Goal: Task Accomplishment & Management: Manage account settings

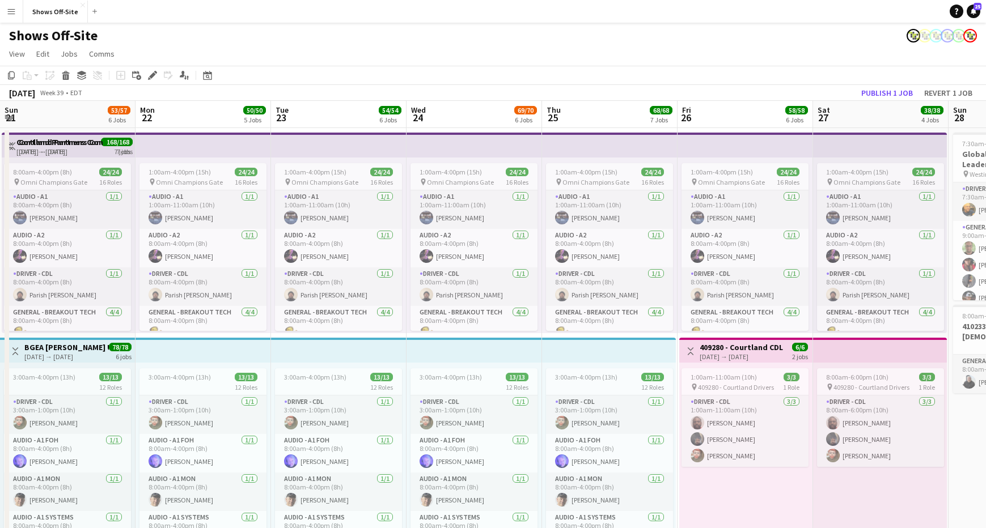
scroll to position [0, 271]
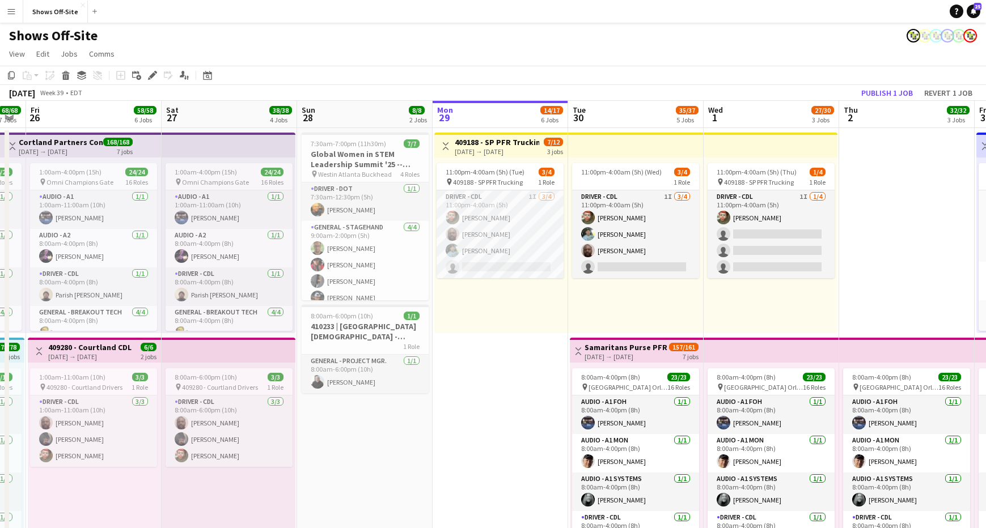
drag, startPoint x: 778, startPoint y: 427, endPoint x: 408, endPoint y: 417, distance: 370.8
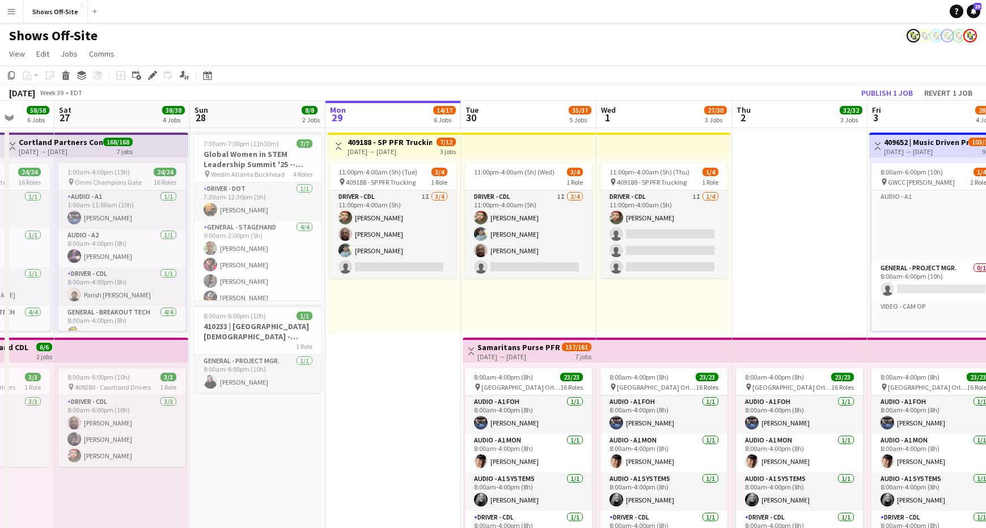
scroll to position [0, 490]
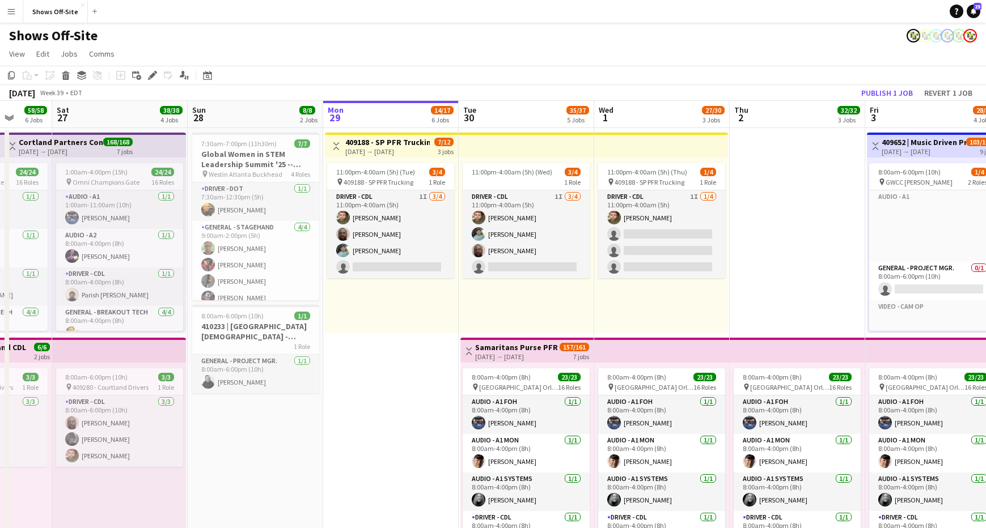
drag, startPoint x: 508, startPoint y: 426, endPoint x: 399, endPoint y: 420, distance: 109.0
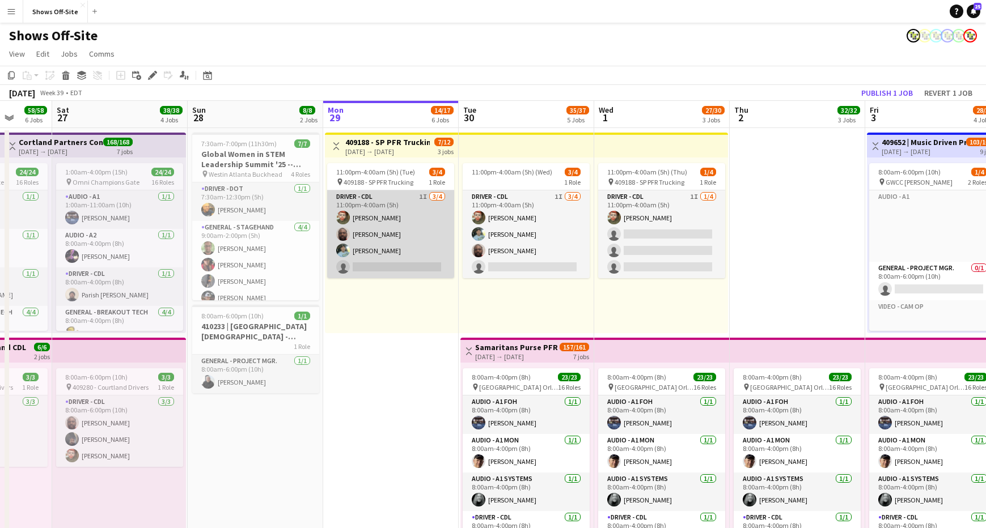
click at [394, 234] on app-card-role "Driver - CDL 1I [DATE] 11:00pm-4:00am (5h) [PERSON_NAME] [PERSON_NAME] [PERSON_…" at bounding box center [390, 234] width 127 height 88
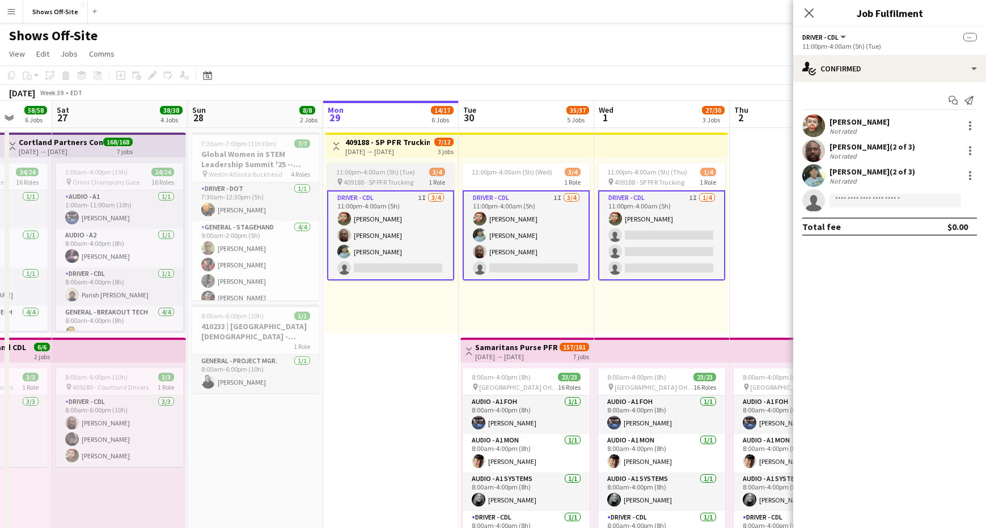
click at [386, 169] on span "11:00pm-4:00am (5h) (Tue)" at bounding box center [375, 172] width 79 height 9
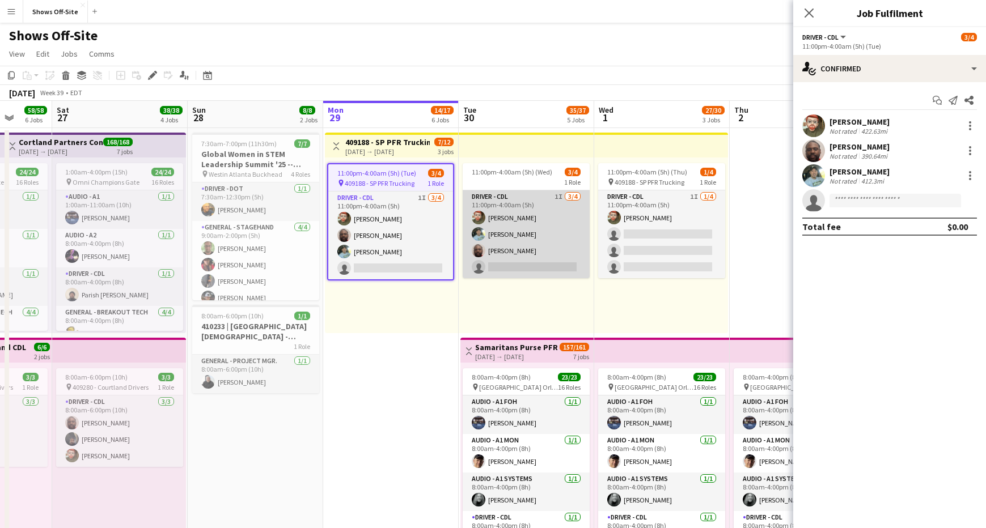
click at [529, 236] on app-card-role "Driver - CDL 1I [DATE] 11:00pm-4:00am (5h) [PERSON_NAME] [PERSON_NAME] [PERSON_…" at bounding box center [525, 234] width 127 height 88
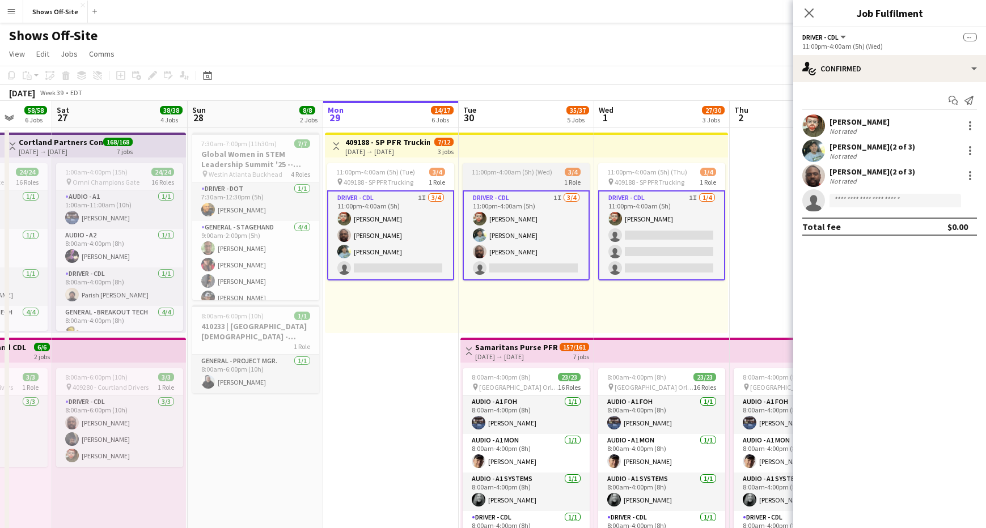
click at [521, 179] on div "1 Role" at bounding box center [525, 181] width 127 height 9
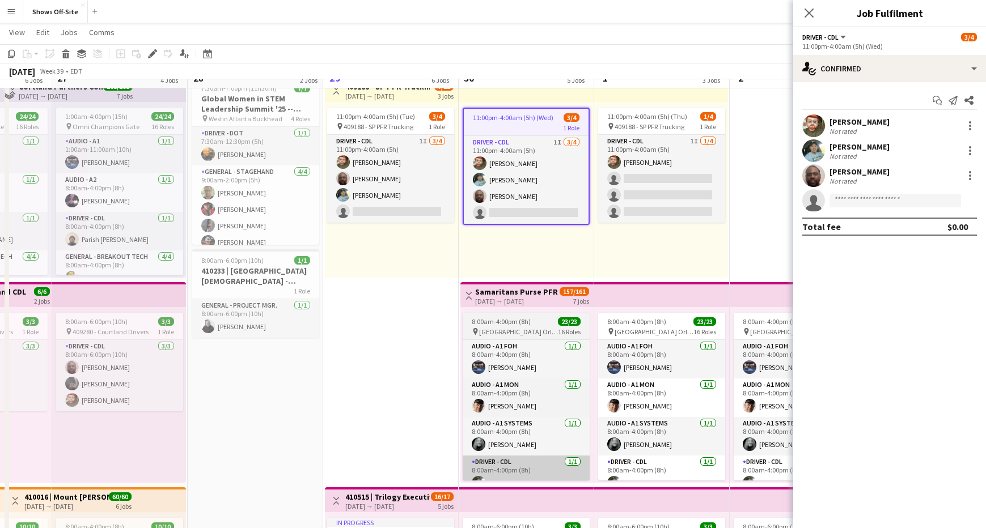
scroll to position [101, 0]
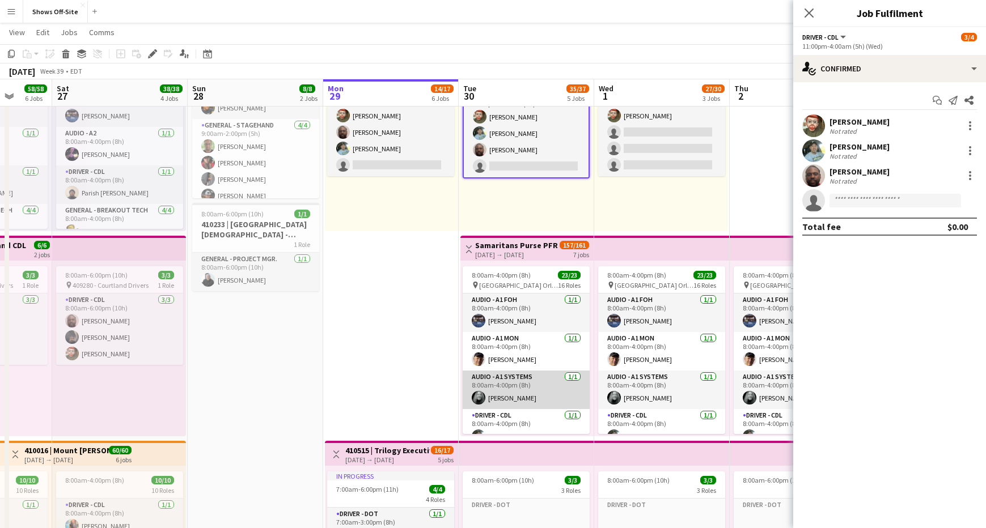
click at [528, 374] on app-card-role "Audio - A1 Systems [DATE] 8:00am-4:00pm (8h) [PERSON_NAME]" at bounding box center [525, 390] width 127 height 39
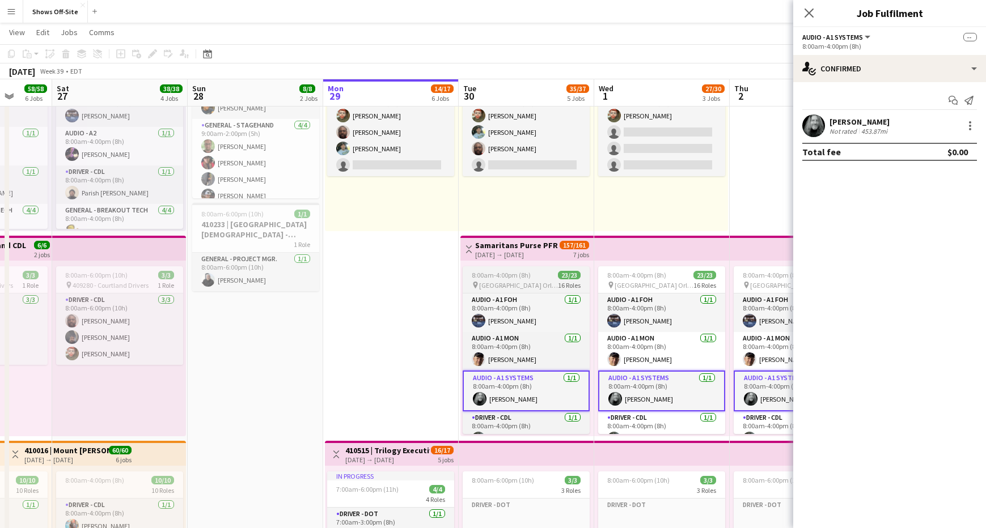
click at [521, 274] on span "8:00am-4:00pm (8h)" at bounding box center [501, 275] width 59 height 9
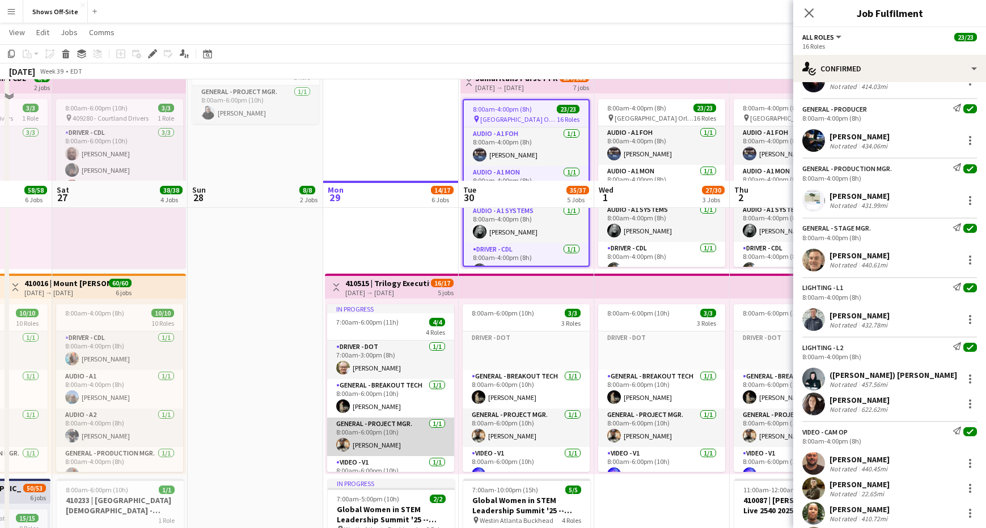
scroll to position [370, 0]
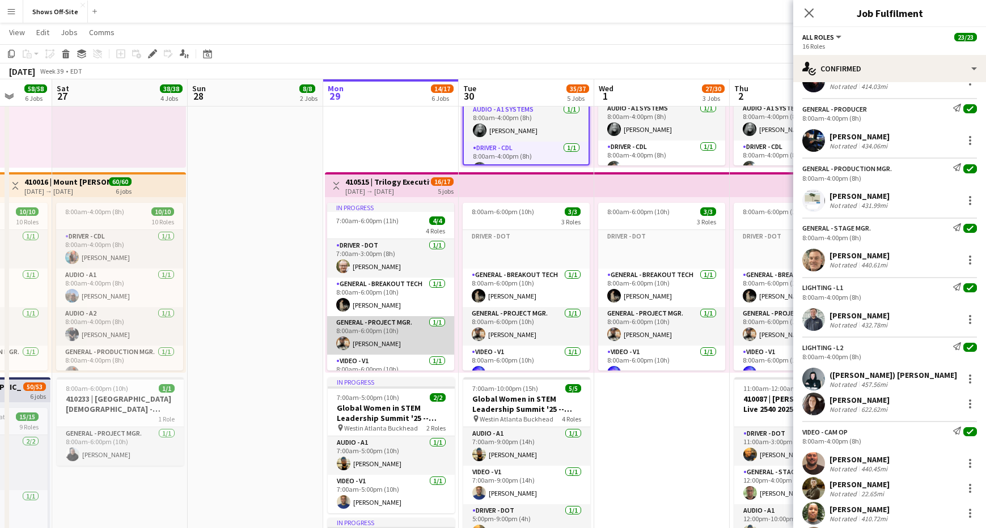
click at [396, 330] on app-card-role "General - Project Mgr. [DATE] 8:00am-6:00pm (10h) [PERSON_NAME]" at bounding box center [390, 335] width 127 height 39
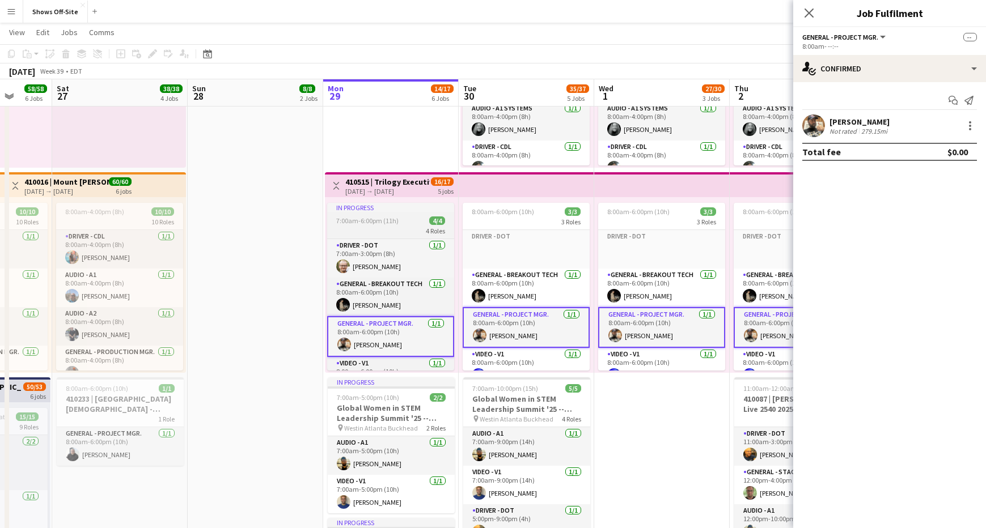
click at [402, 224] on div "7:00am-6:00pm (11h) 4/4" at bounding box center [390, 221] width 127 height 9
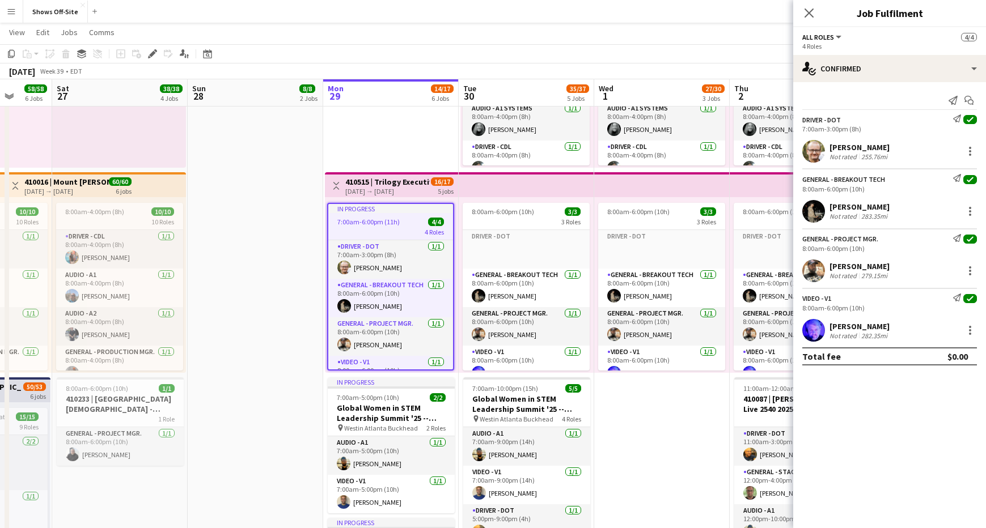
click at [404, 184] on h3 "410515 | Trilogy Executive Operations- CBRA Best Business Practices Meeting" at bounding box center [387, 182] width 84 height 10
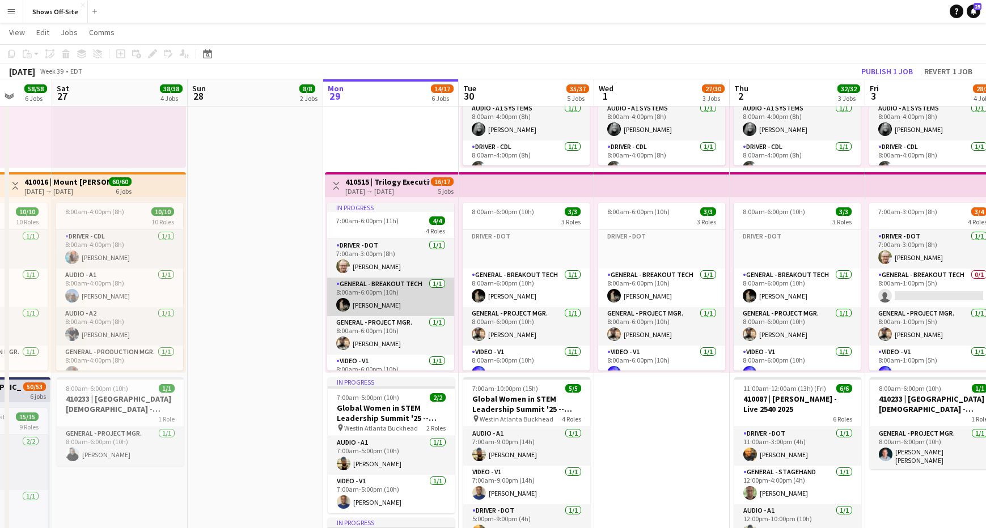
click at [396, 314] on app-card-role "General - Breakout Tech [DATE] 8:00am-6:00pm (10h) [PERSON_NAME]" at bounding box center [390, 297] width 127 height 39
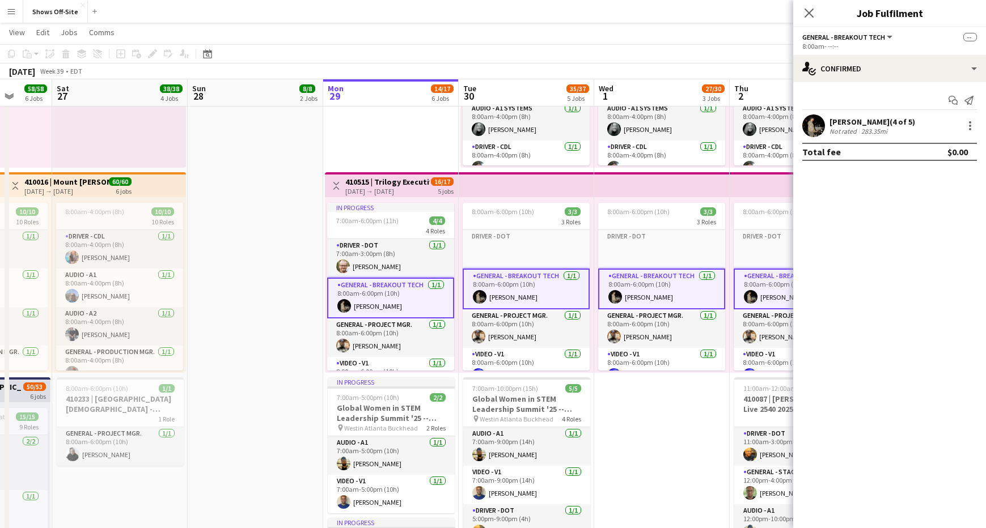
click at [398, 187] on div "[DATE] → [DATE]" at bounding box center [387, 191] width 84 height 9
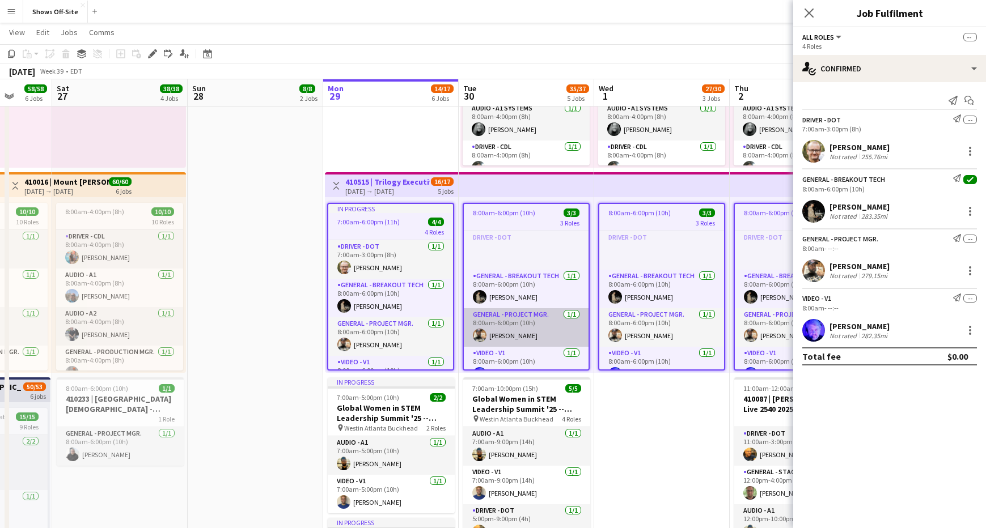
click at [526, 338] on app-card-role "General - Project Mgr. [DATE] 8:00am-6:00pm (10h) [PERSON_NAME]" at bounding box center [526, 327] width 125 height 39
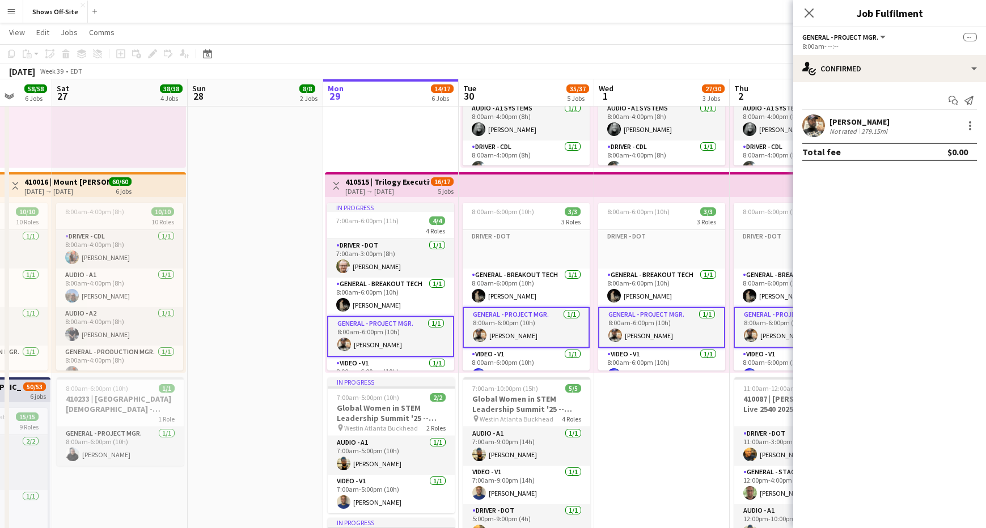
click at [527, 189] on app-top-bar at bounding box center [526, 184] width 135 height 25
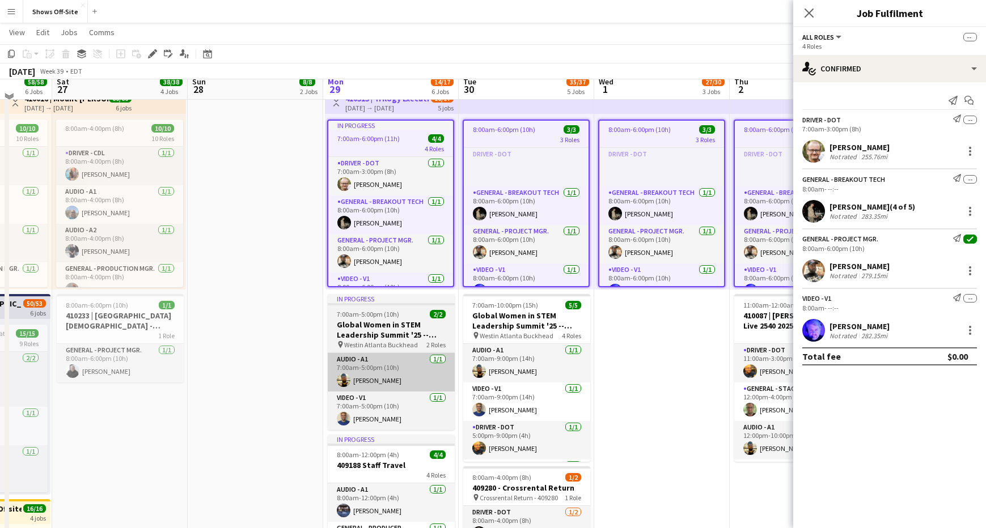
scroll to position [462, 0]
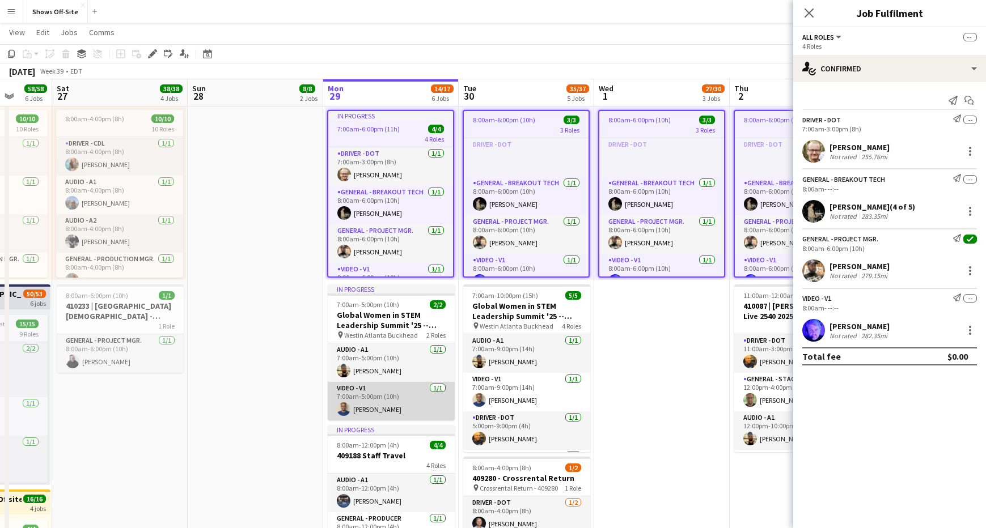
click at [403, 404] on app-card-role "Video - V1 [DATE] 7:00am-5:00pm (10h) [PERSON_NAME]" at bounding box center [391, 401] width 127 height 39
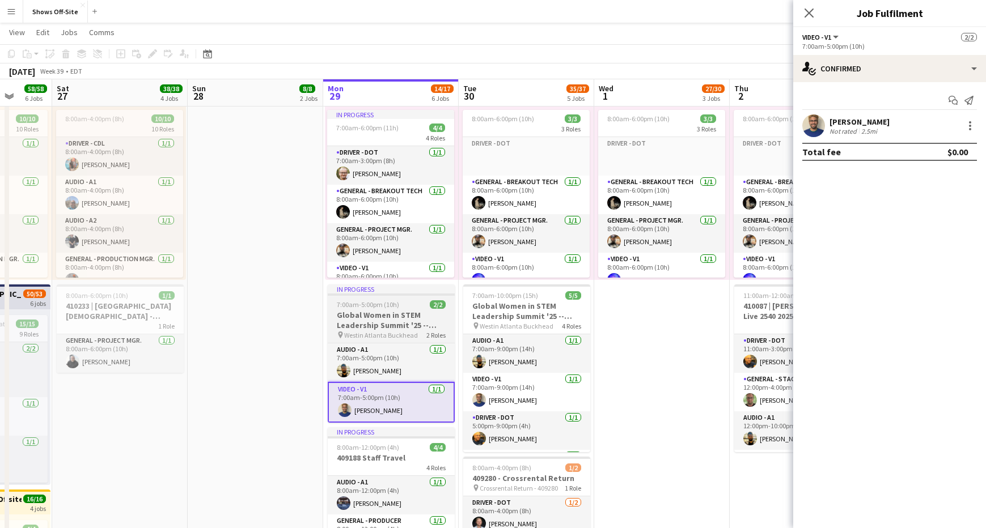
click at [389, 308] on span "7:00am-5:00pm (10h)" at bounding box center [368, 304] width 62 height 9
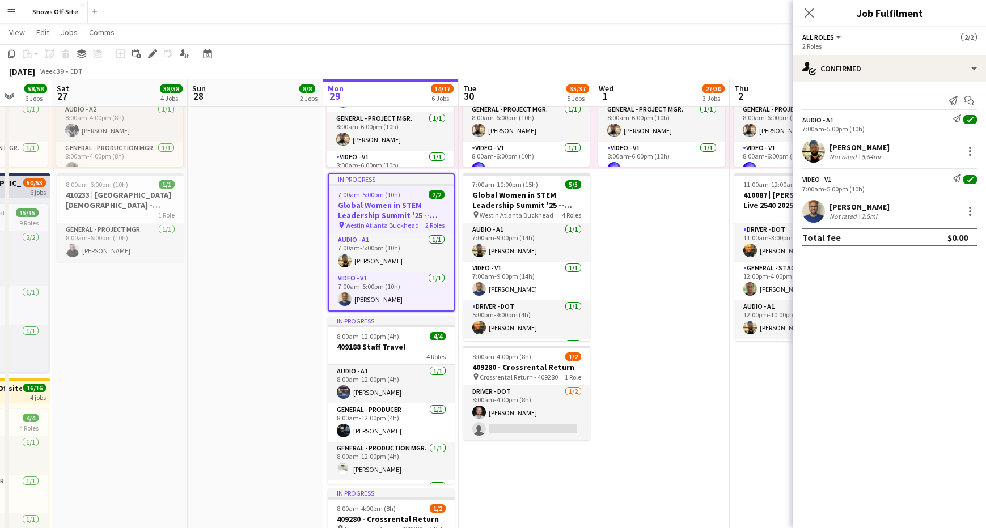
scroll to position [576, 0]
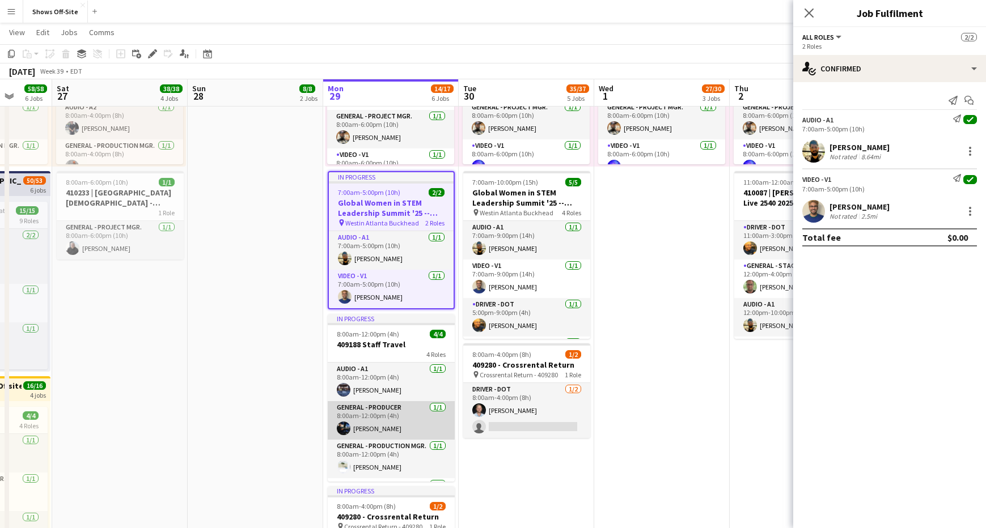
drag, startPoint x: 381, startPoint y: 418, endPoint x: 378, endPoint y: 409, distance: 10.0
click at [381, 418] on app-card-role "General - Producer [DATE] 8:00am-12:00pm (4h) [PERSON_NAME]" at bounding box center [391, 420] width 127 height 39
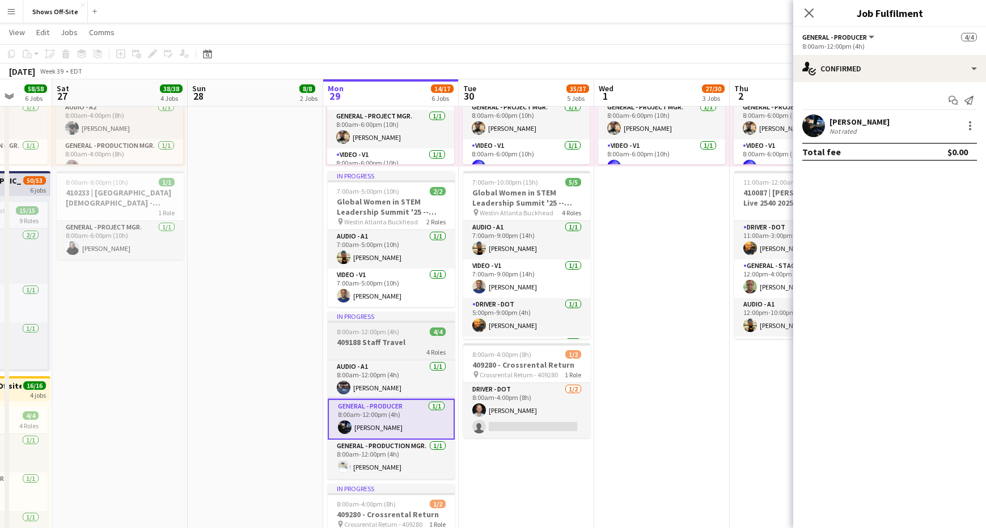
click at [389, 339] on h3 "409188 Staff Travel" at bounding box center [391, 342] width 127 height 10
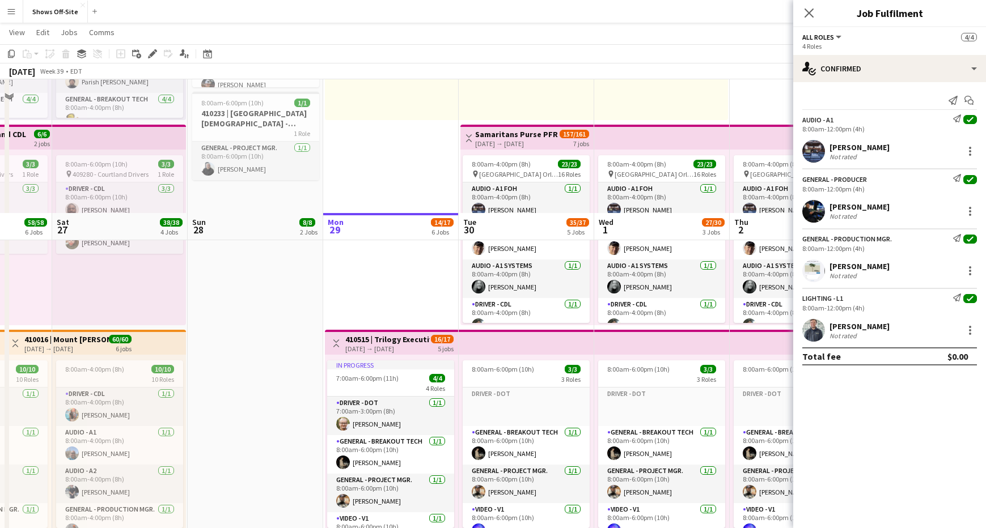
scroll to position [197, 0]
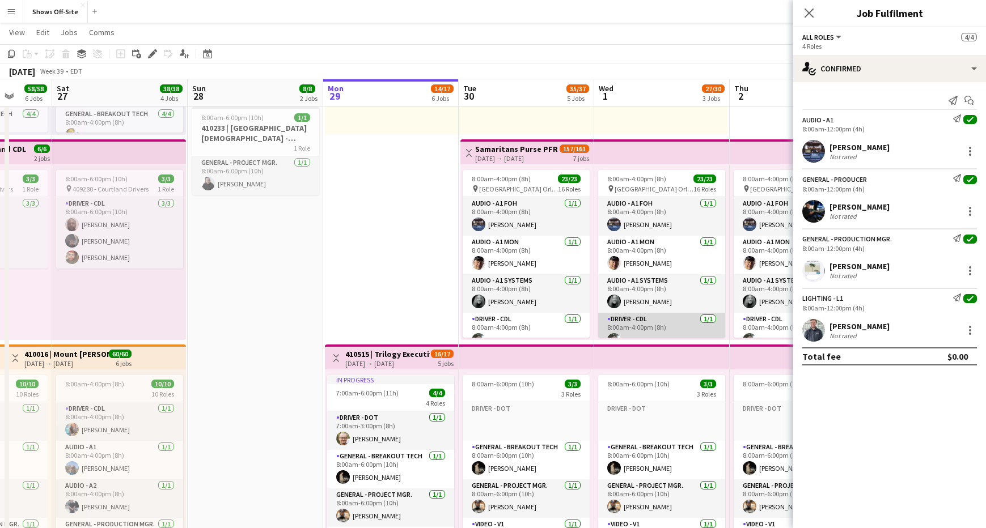
click at [652, 320] on app-card-role "Driver - CDL [DATE] 8:00am-4:00pm (8h) [PERSON_NAME]" at bounding box center [661, 332] width 127 height 39
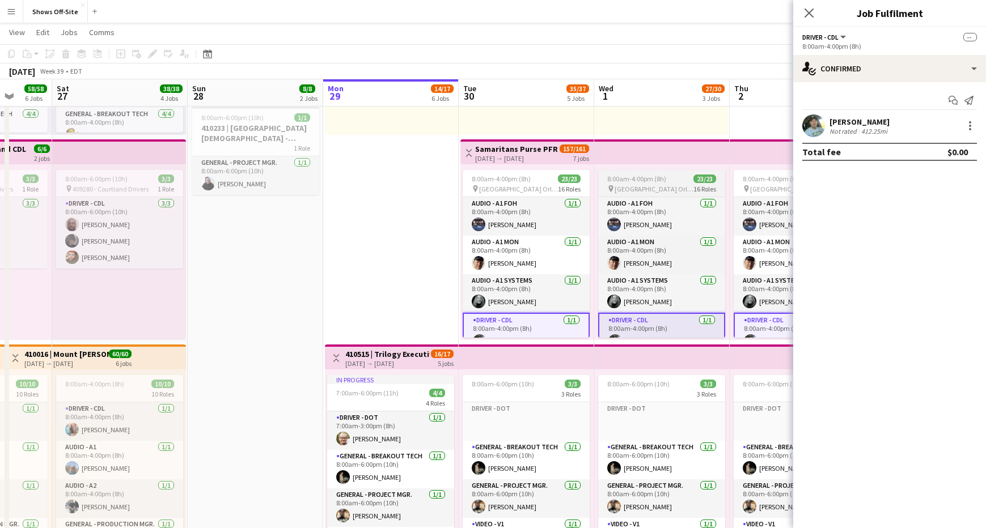
click at [653, 177] on span "8:00am-4:00pm (8h)" at bounding box center [636, 179] width 59 height 9
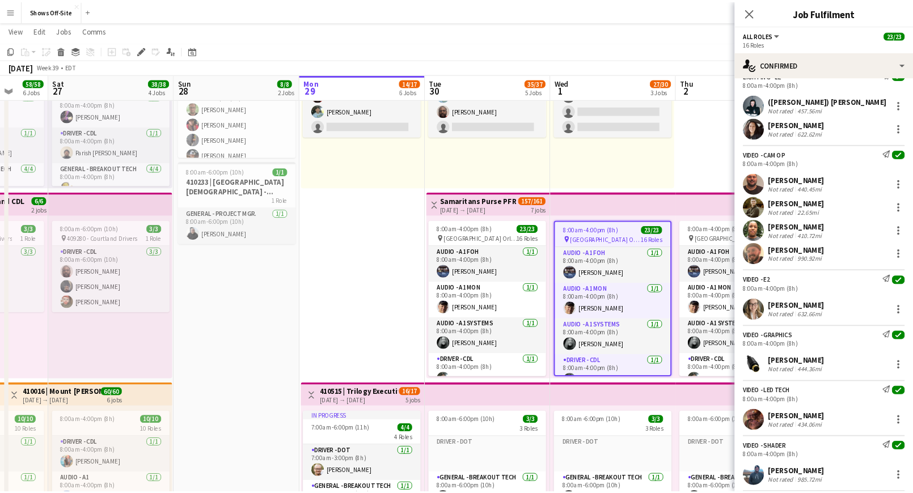
scroll to position [0, 0]
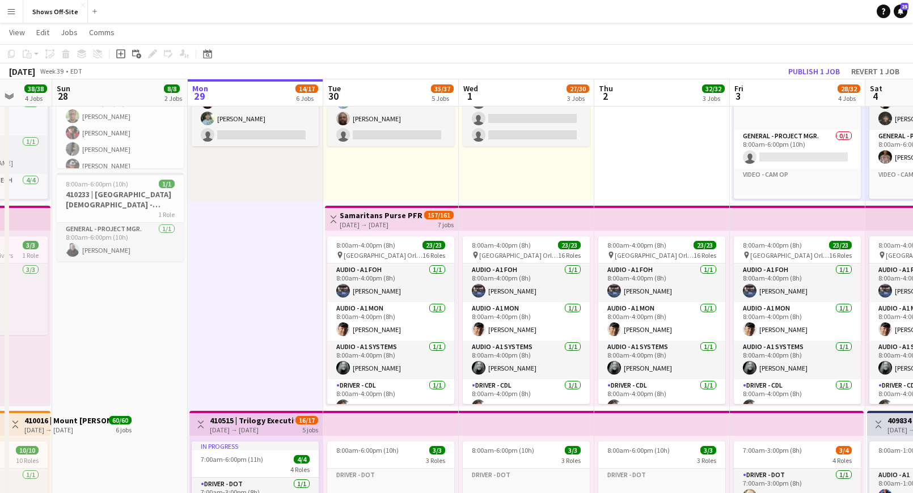
scroll to position [0, 354]
